Goal: Information Seeking & Learning: Learn about a topic

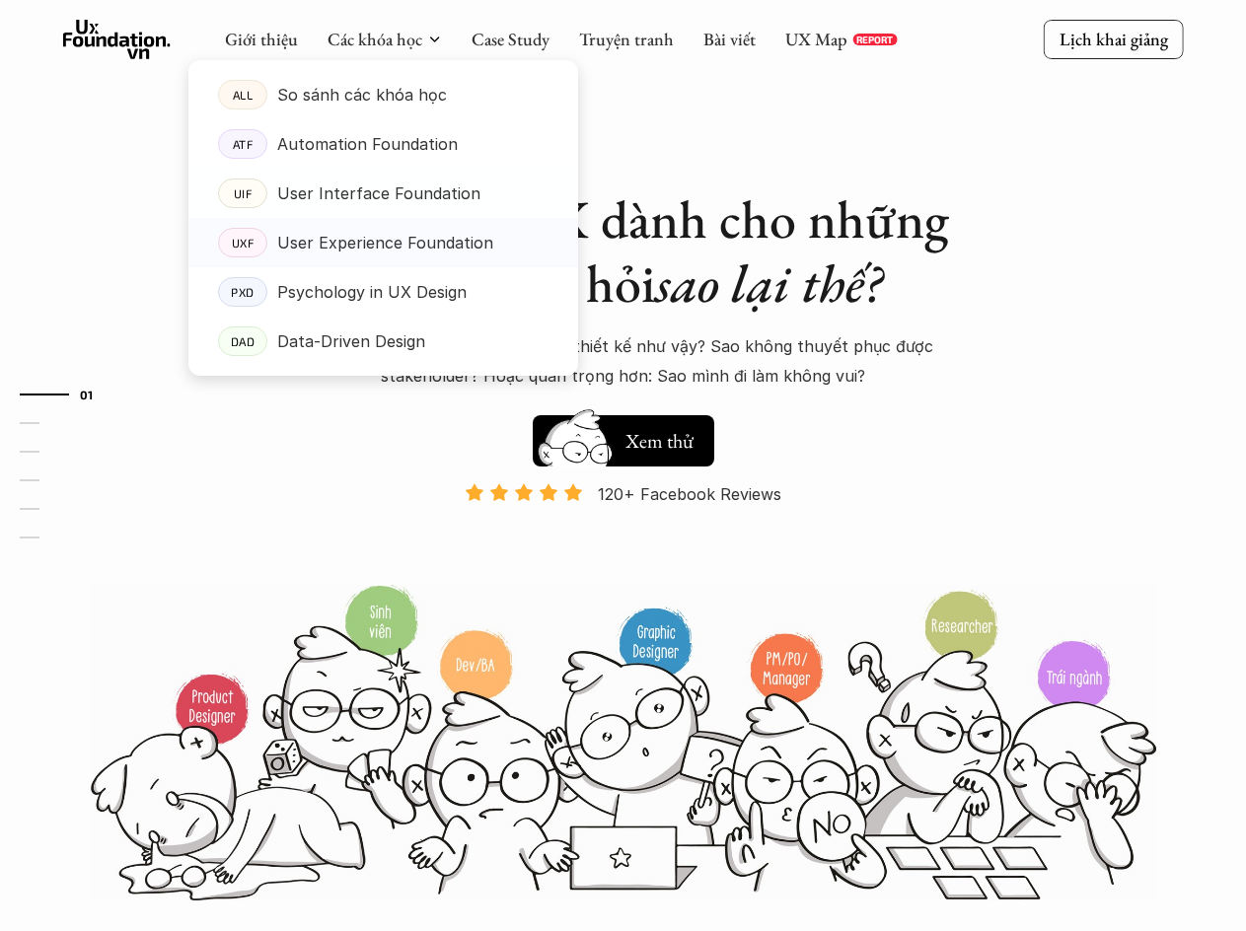
click at [377, 250] on p "User Experience Foundation" at bounding box center [385, 243] width 216 height 30
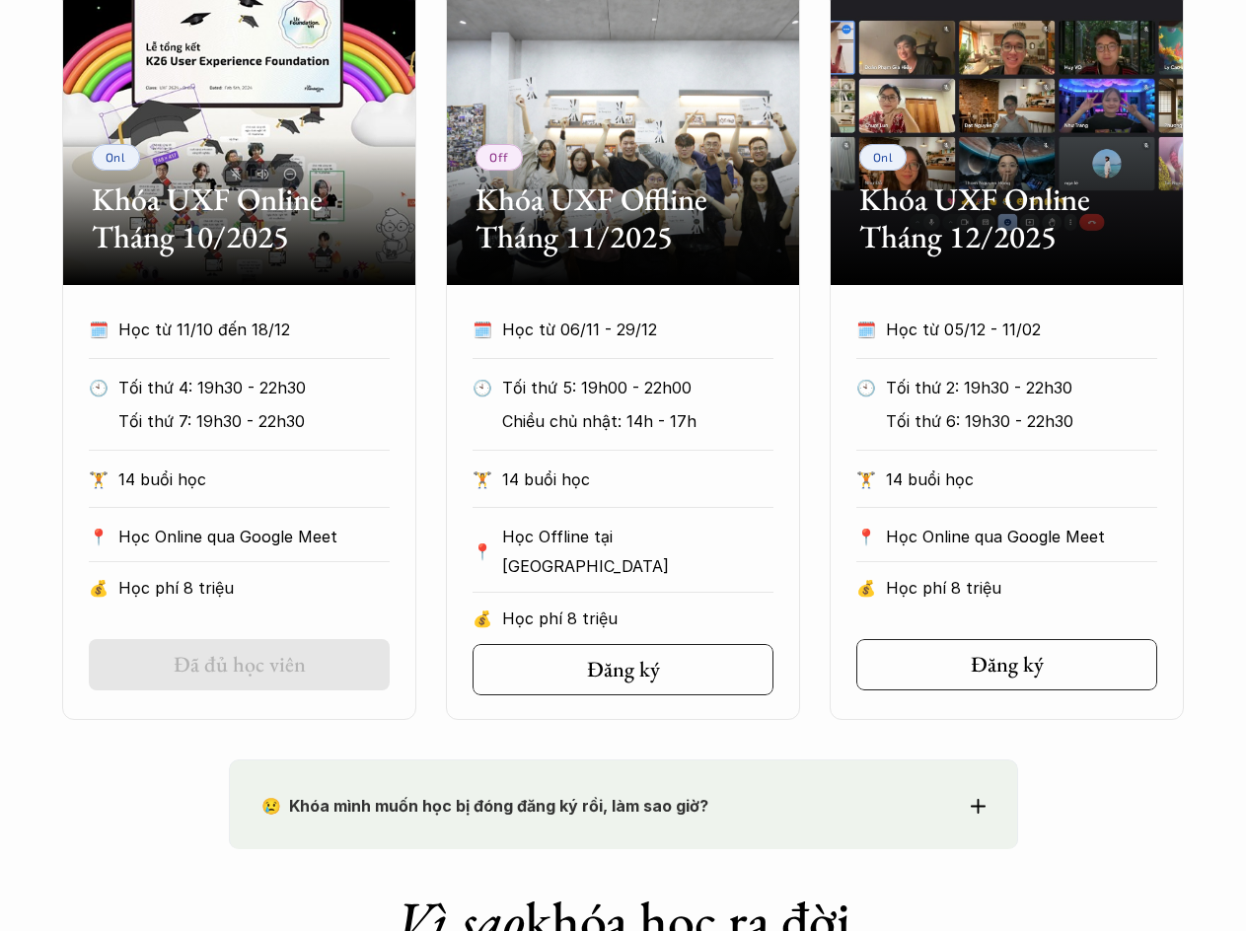
scroll to position [986, 0]
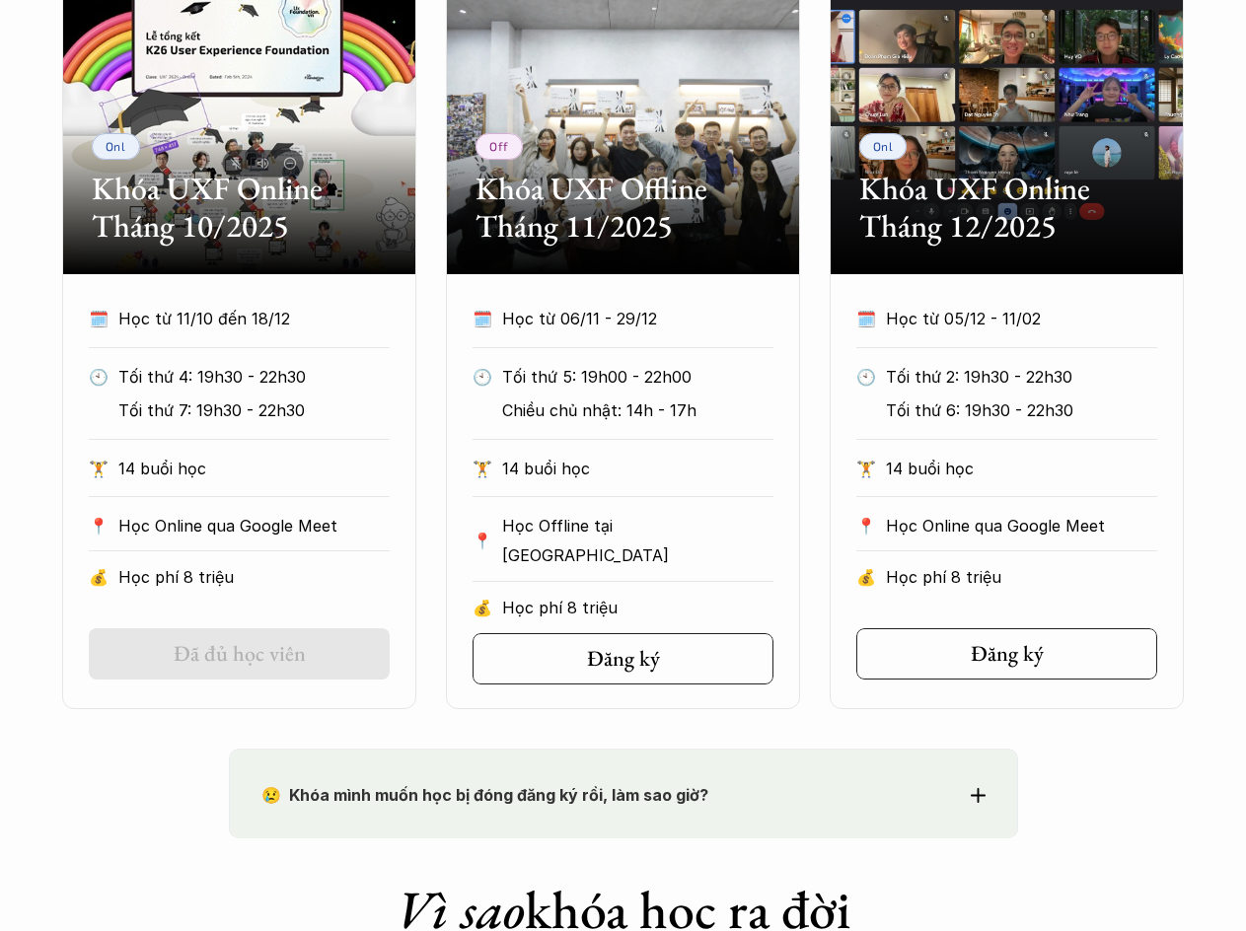
click at [434, 398] on div "Onl Khóa UXF Online Tháng 10/2025 🗓️ Học từ 11/10 đến 18/12 🕙 Tối thứ 4: 19h30 …" at bounding box center [623, 343] width 1122 height 731
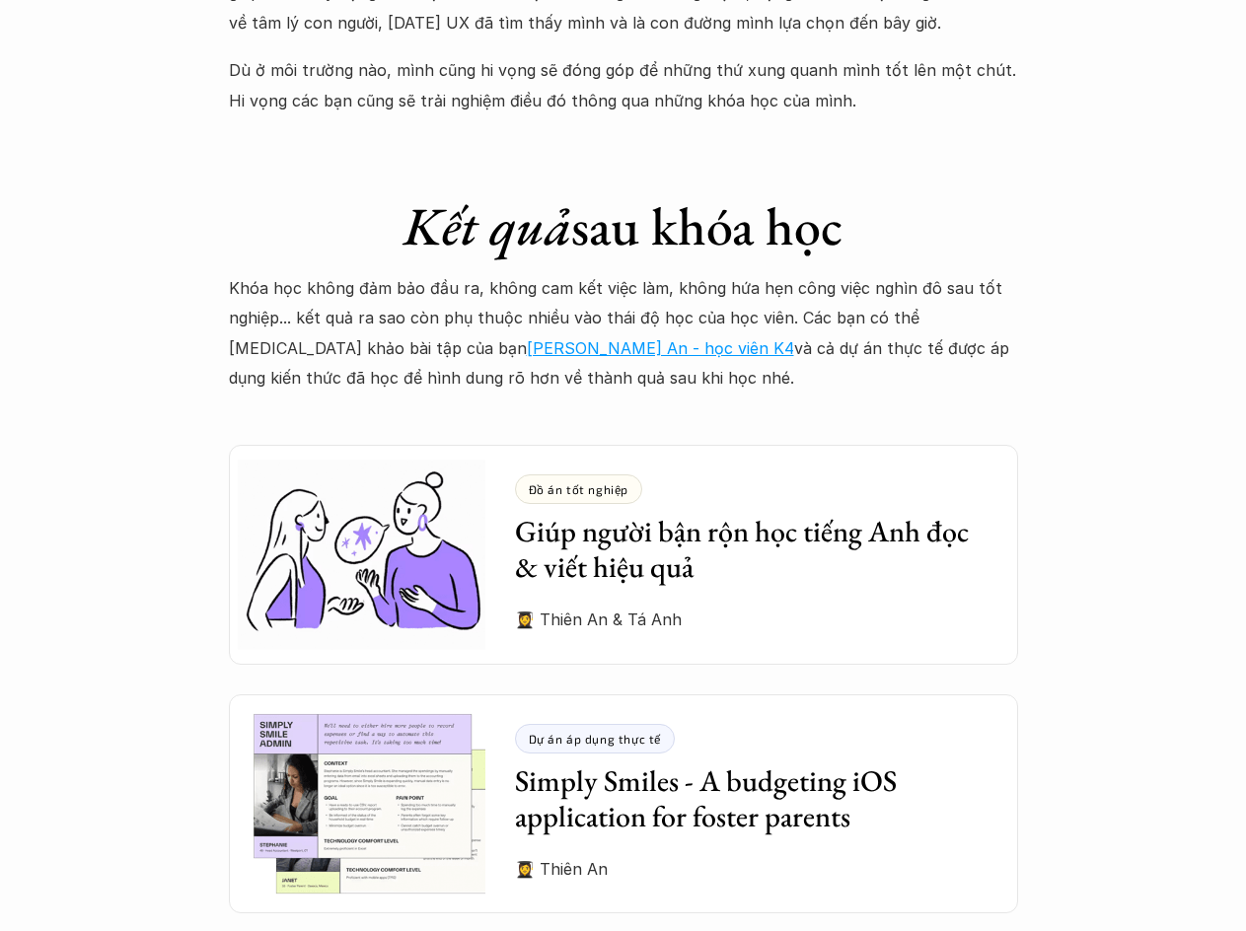
scroll to position [5129, 0]
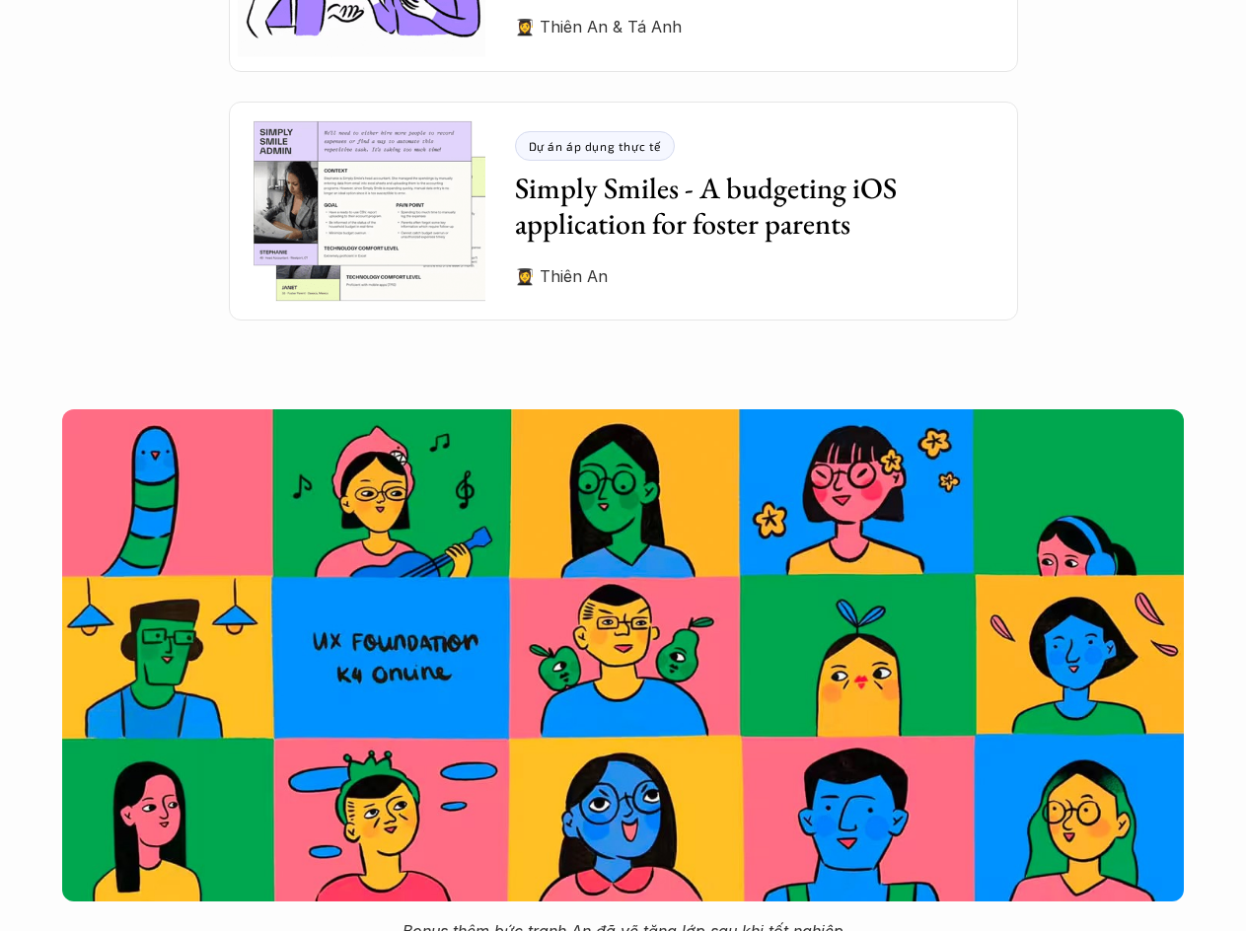
click at [201, 411] on img at bounding box center [623, 655] width 1122 height 492
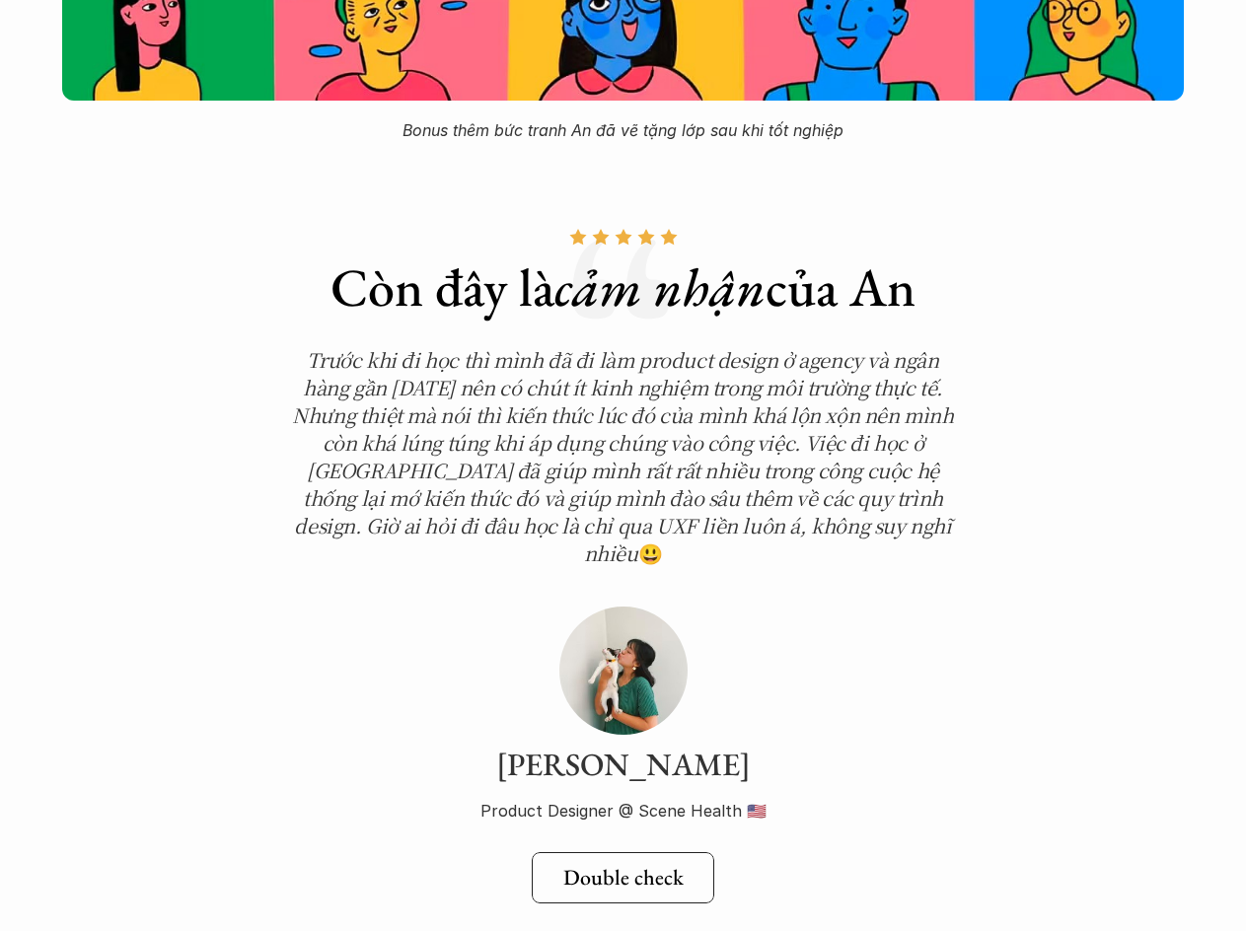
scroll to position [6707, 0]
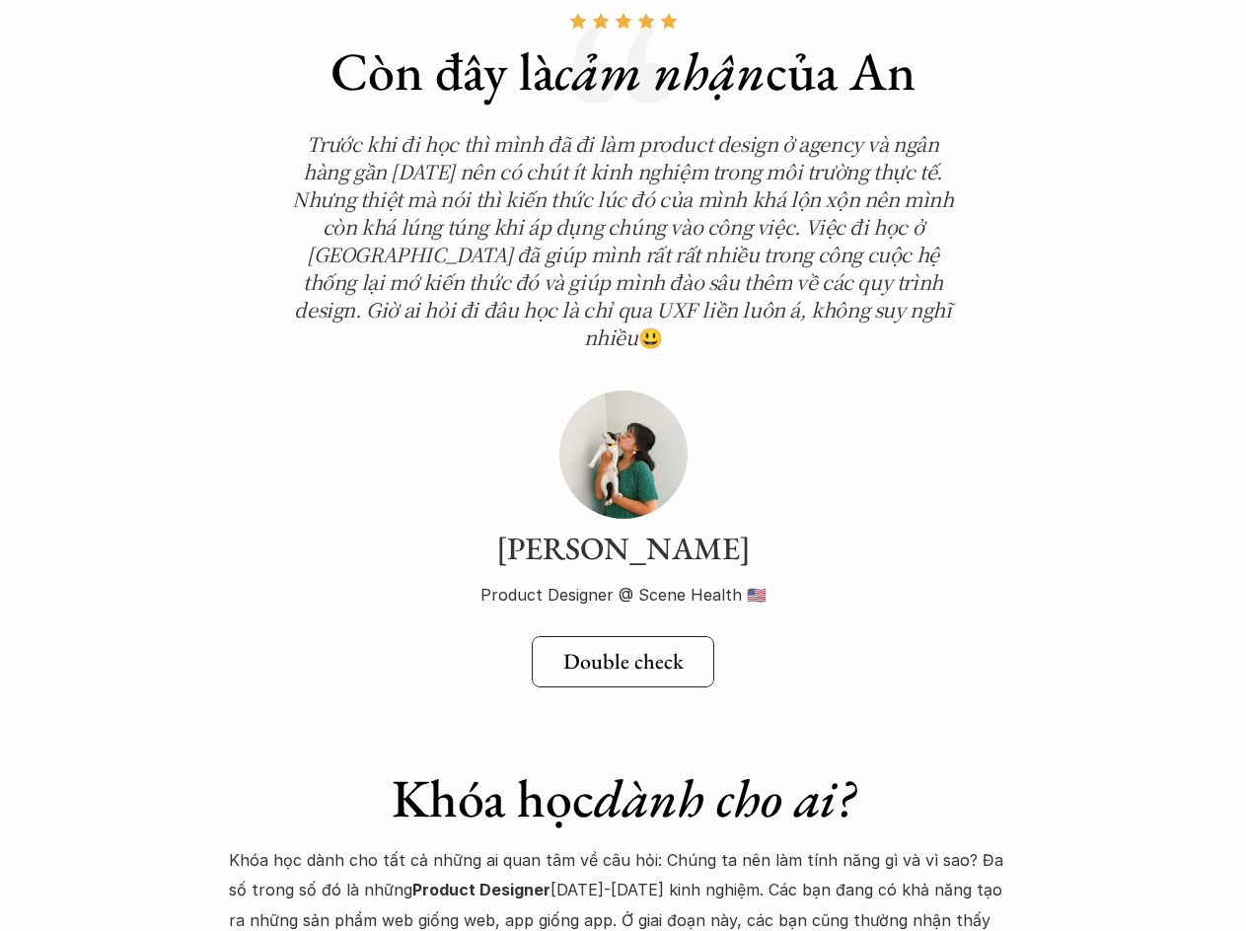
scroll to position [7398, 0]
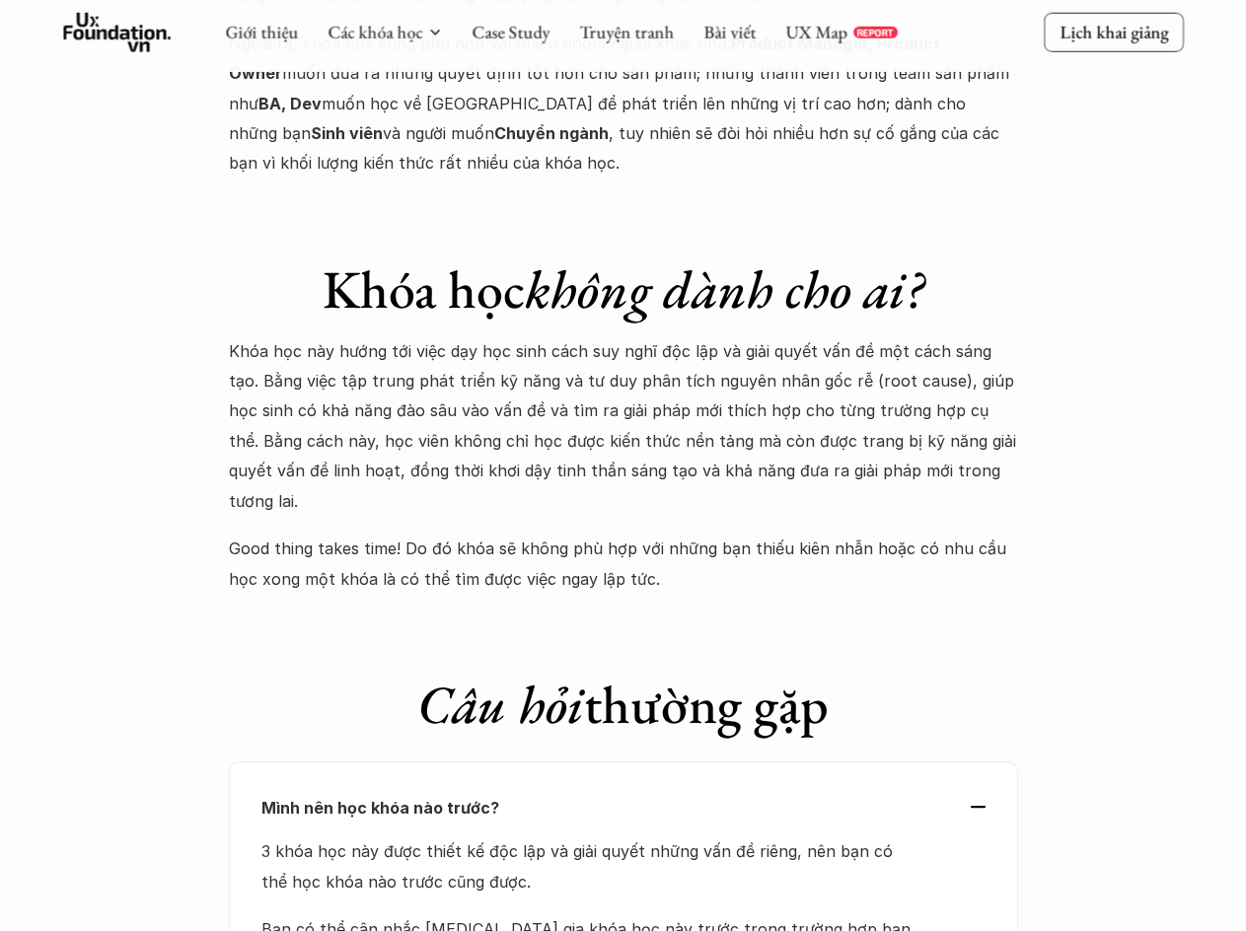
scroll to position [7694, 0]
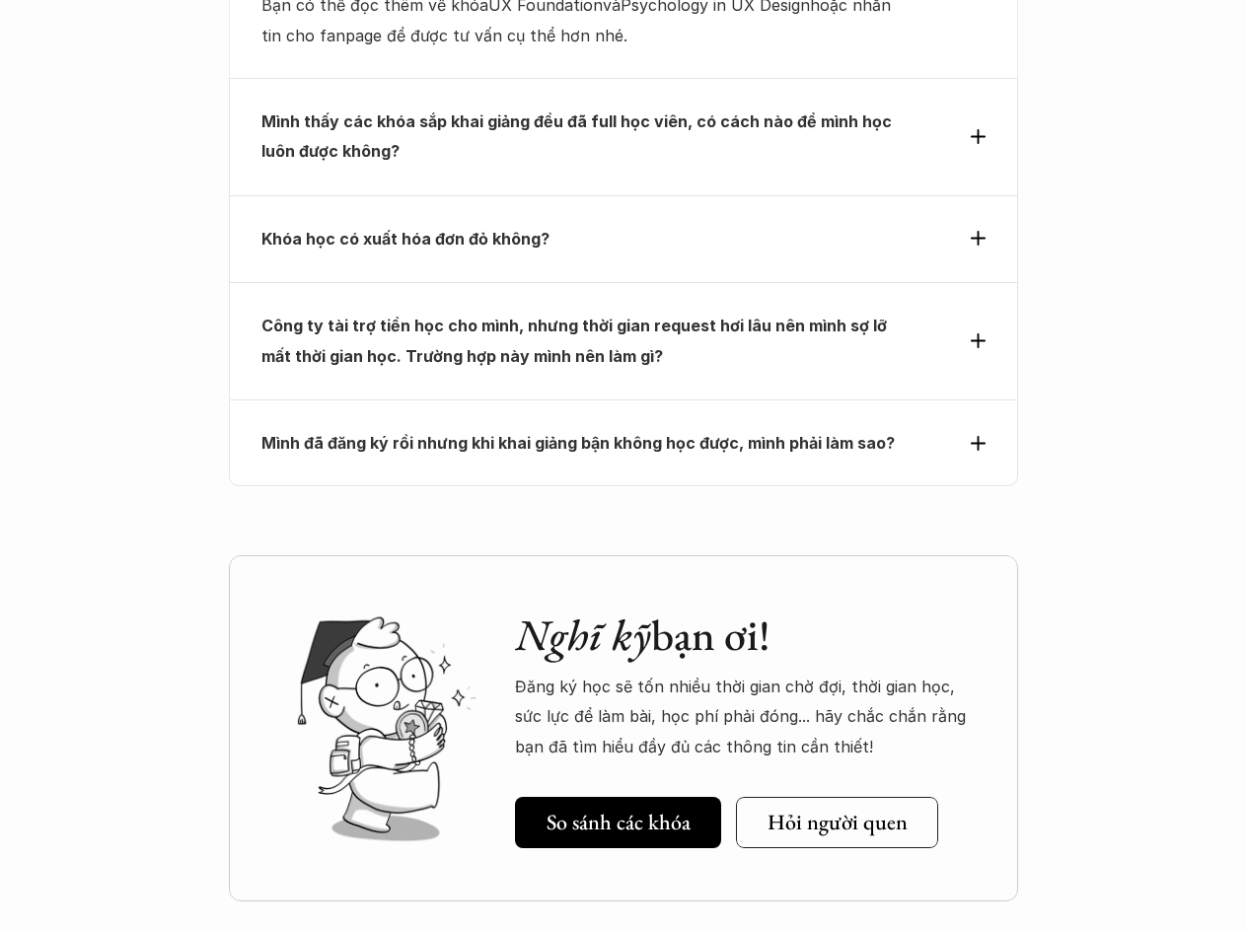
scroll to position [9075, 0]
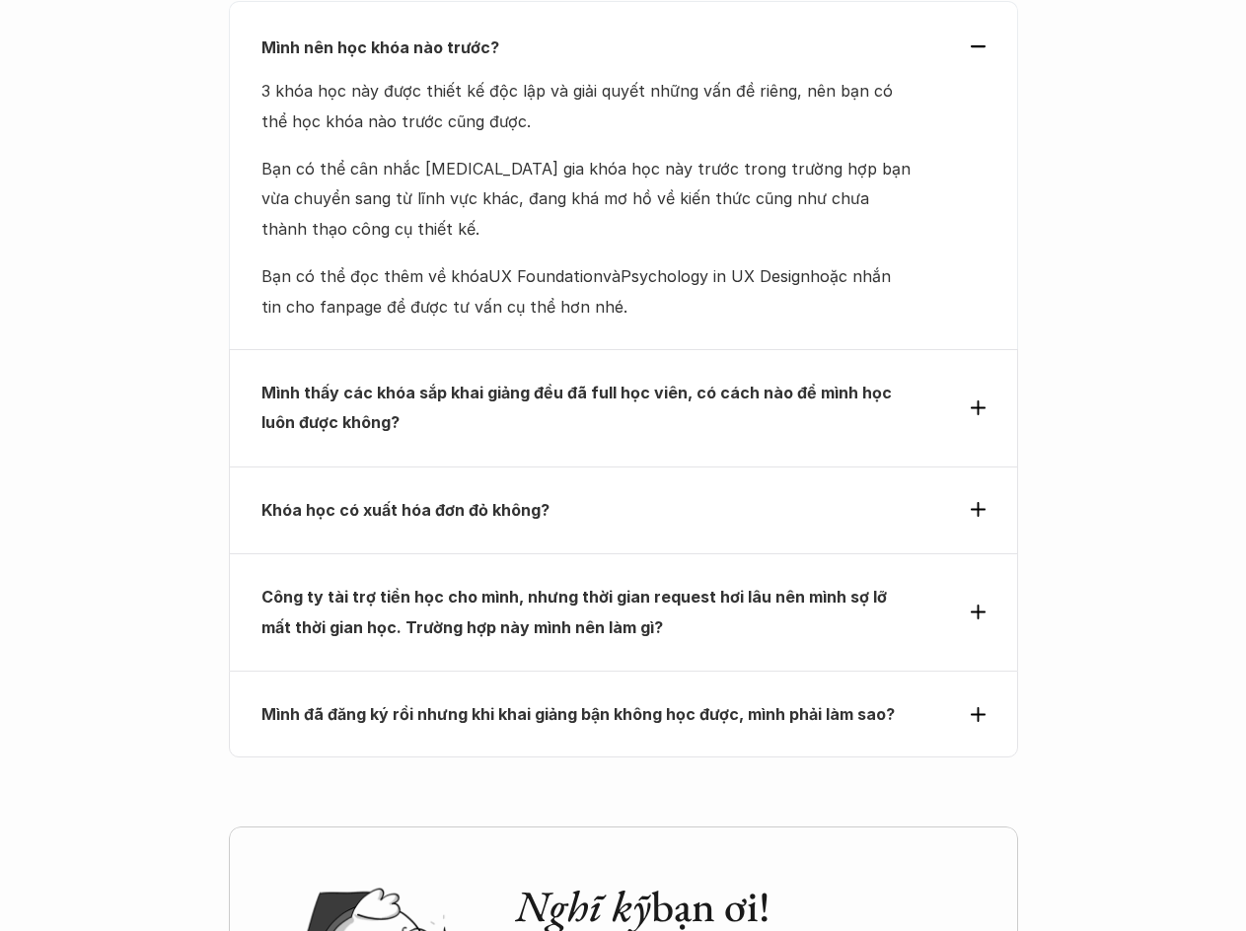
scroll to position [8976, 0]
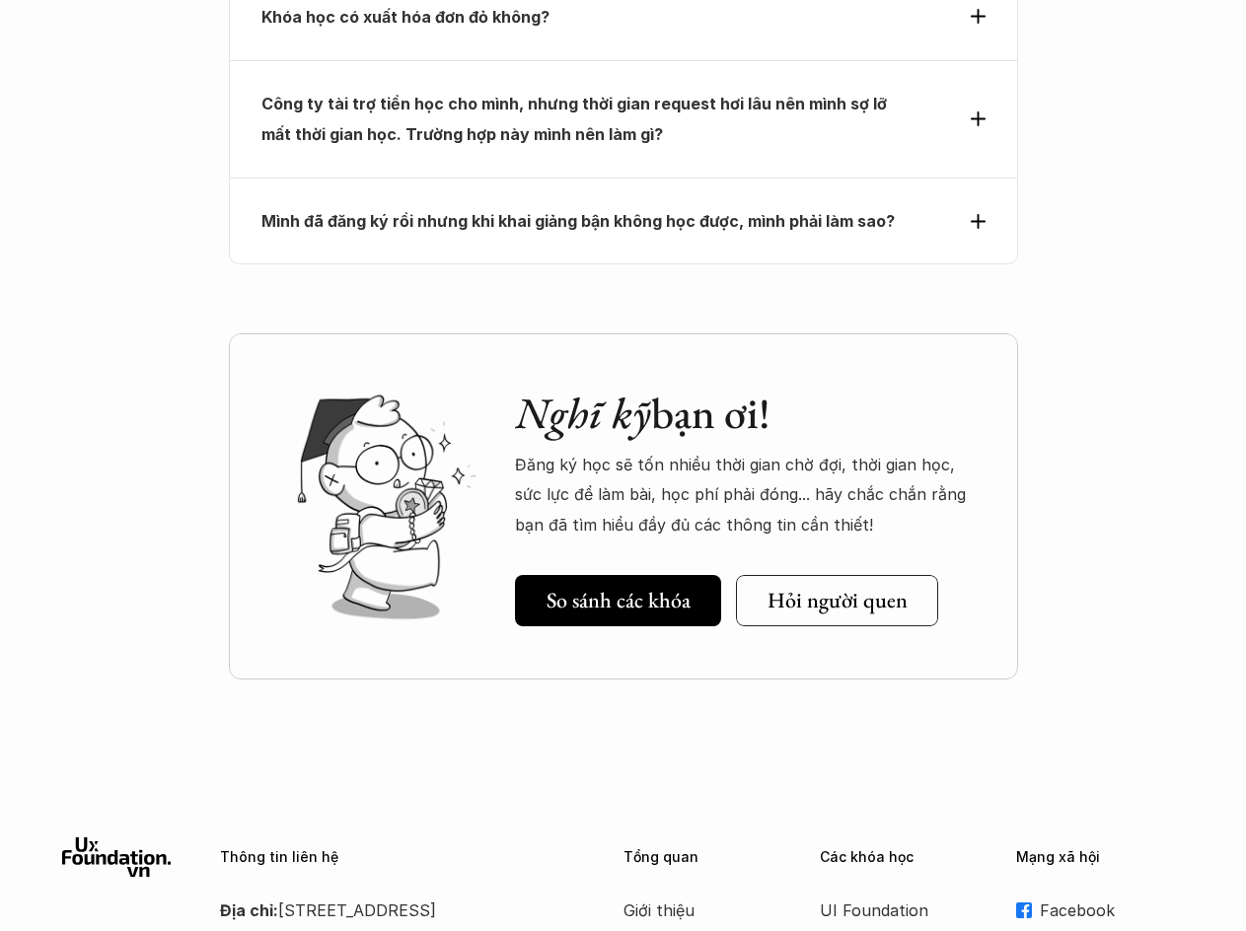
click at [1052, 896] on p "Facebook" at bounding box center [1111, 911] width 143 height 30
